Goal: Task Accomplishment & Management: Manage account settings

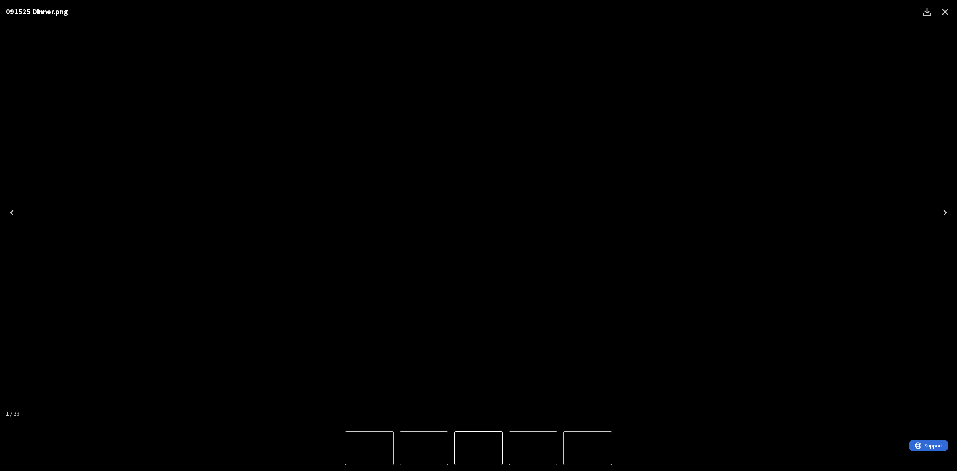
scroll to position [199, 0]
click at [950, 16] on icon "Close" at bounding box center [945, 12] width 12 height 12
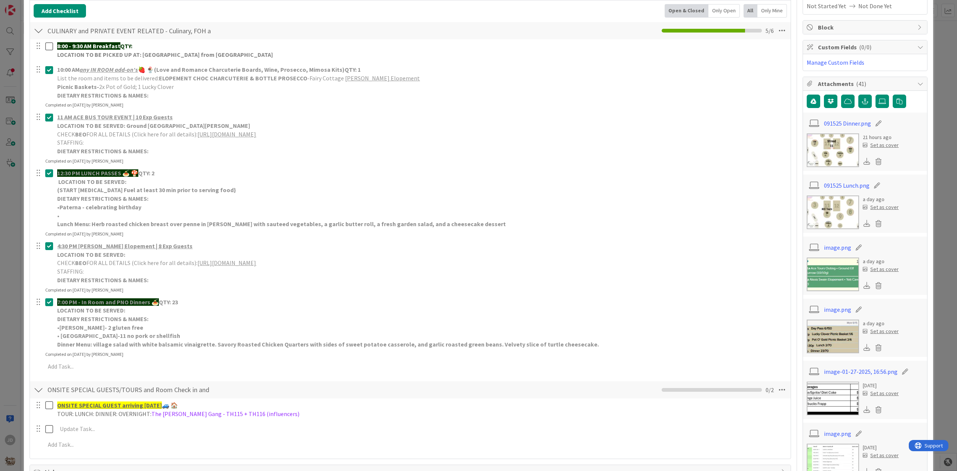
scroll to position [0, 0]
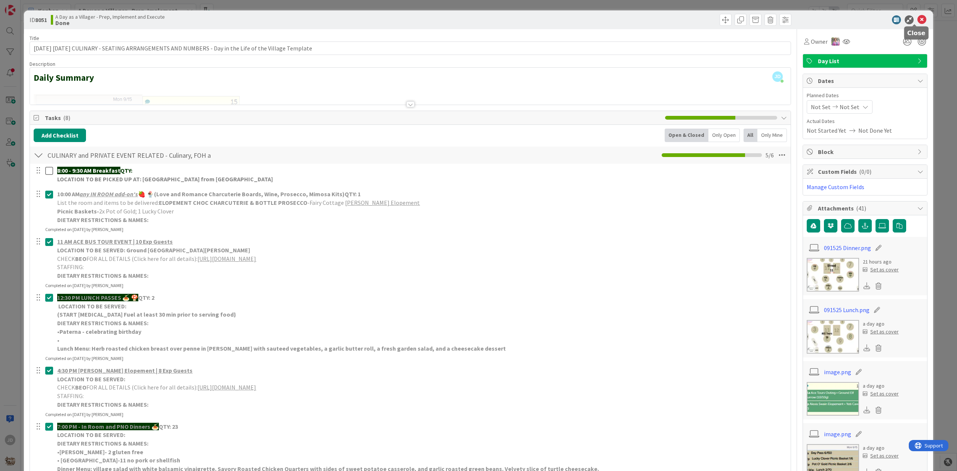
click at [917, 21] on icon at bounding box center [921, 19] width 9 height 9
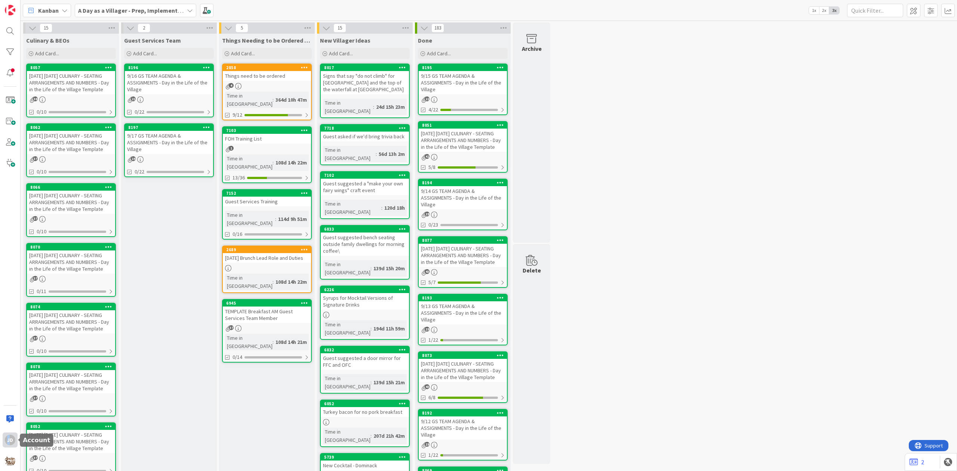
click at [8, 437] on div "JD" at bounding box center [10, 440] width 10 height 10
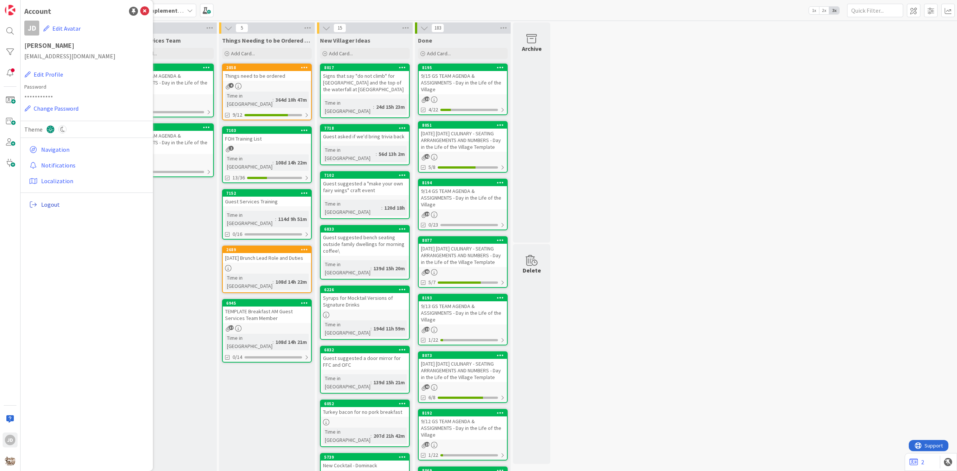
click at [63, 206] on span "Logout" at bounding box center [93, 204] width 105 height 9
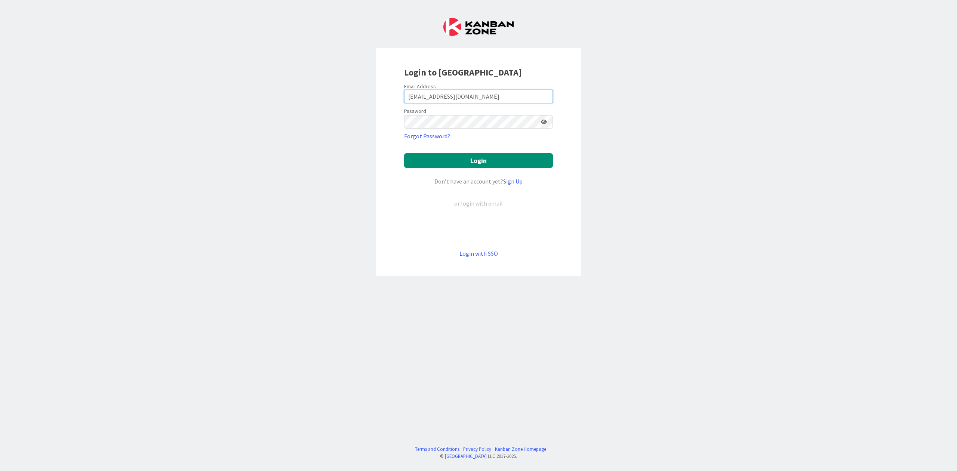
click at [455, 96] on input "[EMAIL_ADDRESS][DOMAIN_NAME]" at bounding box center [478, 96] width 149 height 13
type input "[EMAIL_ADDRESS][DOMAIN_NAME]"
click at [502, 163] on button "Login" at bounding box center [478, 160] width 149 height 15
